Goal: Check status

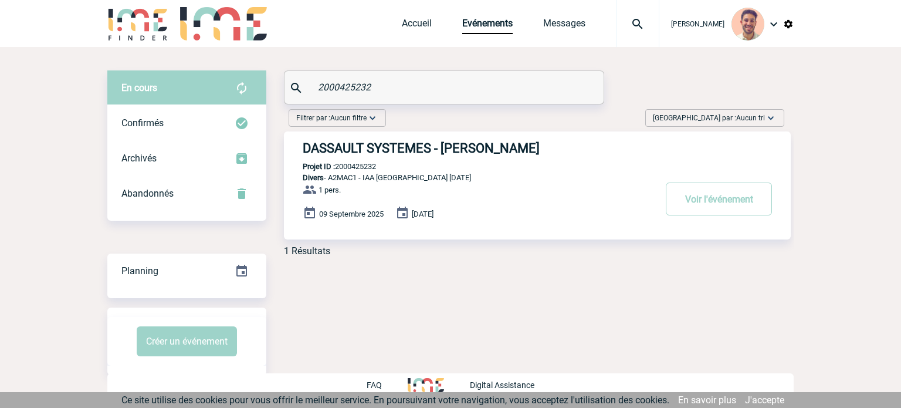
click at [267, 89] on div "En cours En cours Confirmés Archivés Abandonnés En cours Confirmés Archivés Aba…" at bounding box center [450, 167] width 686 height 195
type input "2000425340"
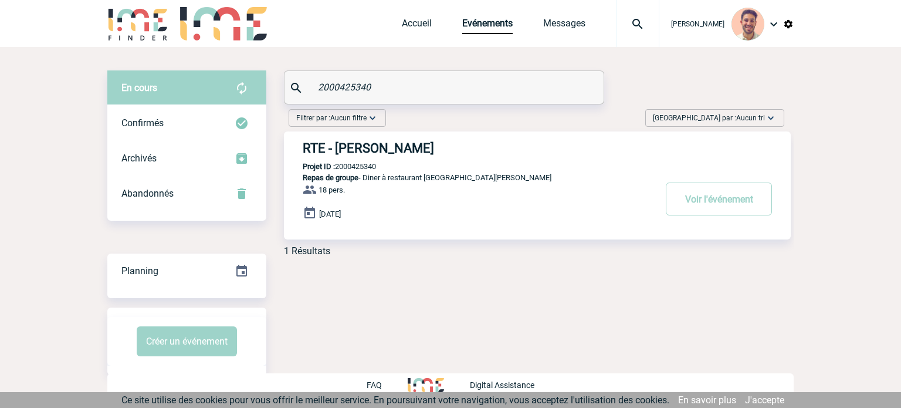
drag, startPoint x: 414, startPoint y: 83, endPoint x: 283, endPoint y: 67, distance: 132.3
click at [282, 67] on div "En cours En cours Confirmés Archivés Abandonnés En cours Confirmés Archivés Aba…" at bounding box center [450, 222] width 686 height 351
paste input "2000425331"
type input "2000425331"
click at [493, 152] on h3 "ABEILLE IARD & SANTE - Elise DRAPIER" at bounding box center [479, 148] width 352 height 15
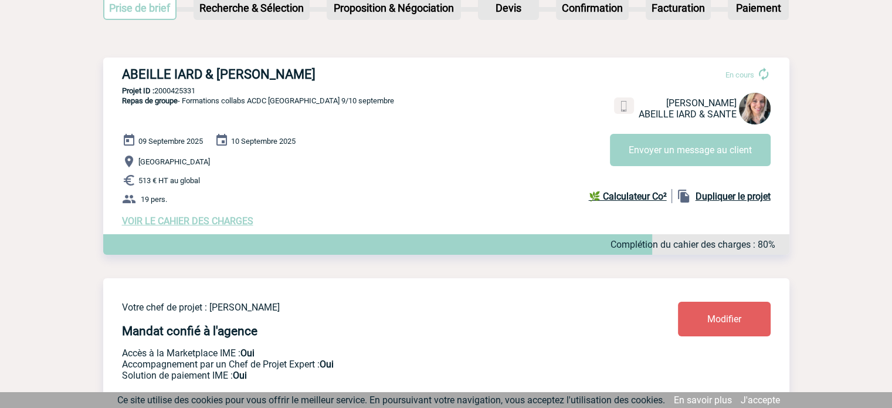
scroll to position [96, 0]
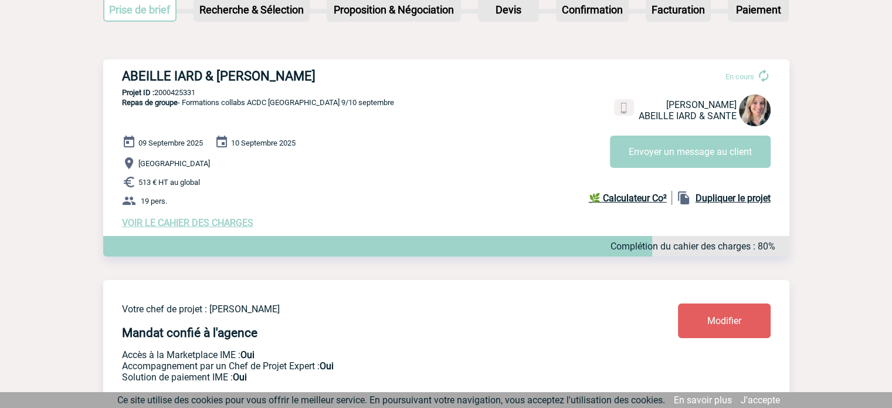
click at [230, 231] on div "ABEILLE IARD & SANTE - Elise DRAPIER En cours Elise DRAPIER ABEILLE IARD & SANT…" at bounding box center [446, 148] width 686 height 178
click at [229, 225] on span "VOIR LE CAHIER DES CHARGES" at bounding box center [187, 222] width 131 height 11
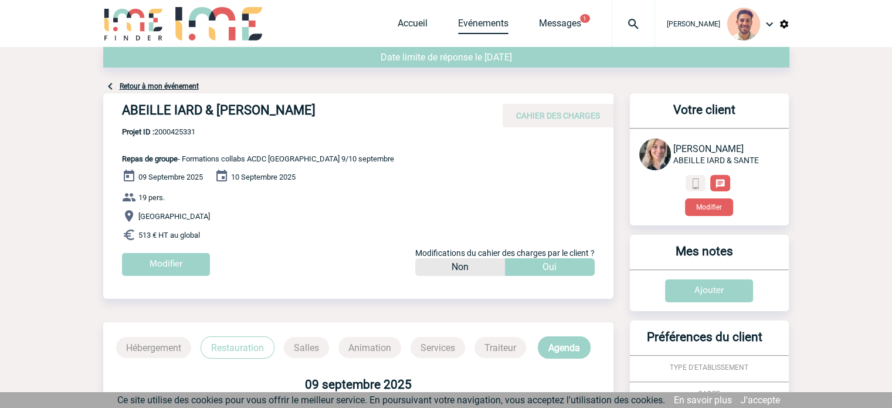
click at [477, 22] on link "Evénements" at bounding box center [483, 26] width 50 height 16
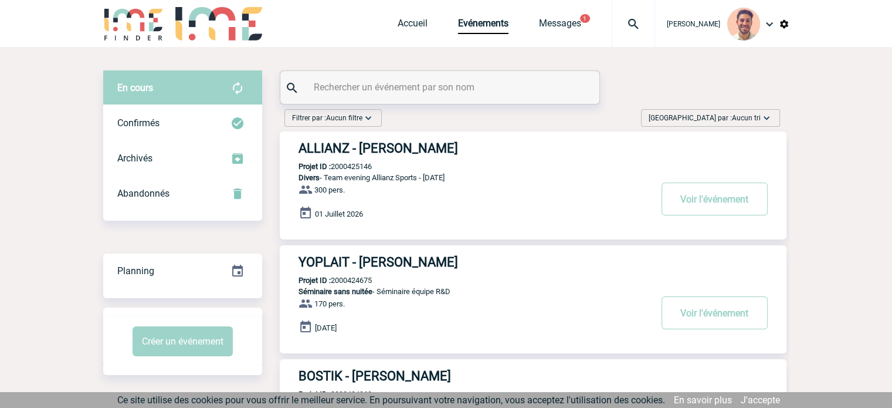
click at [411, 89] on input "text" at bounding box center [441, 87] width 261 height 17
paste input "2000425340"
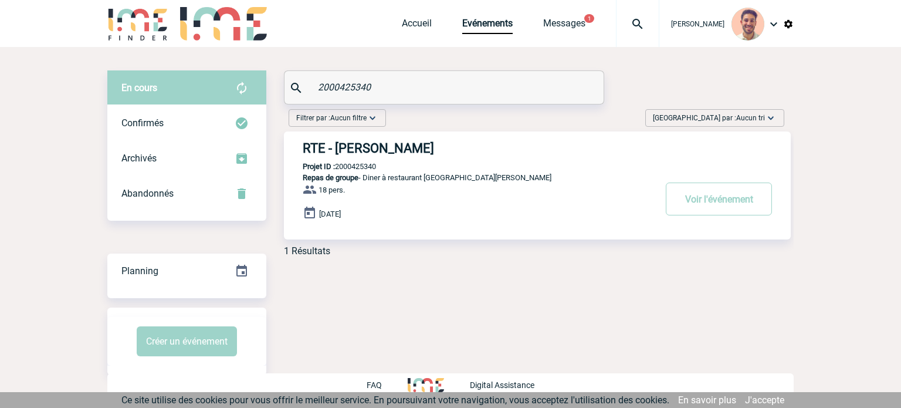
type input "2000425340"
